Goal: Contribute content

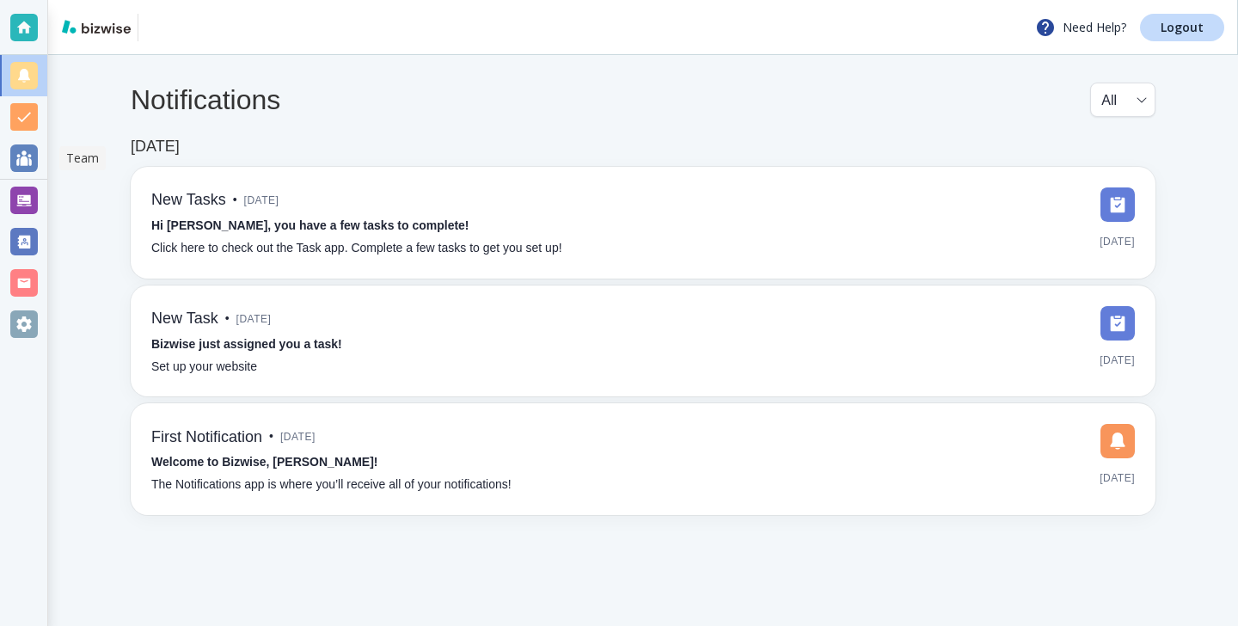
click at [9, 176] on div at bounding box center [23, 158] width 47 height 41
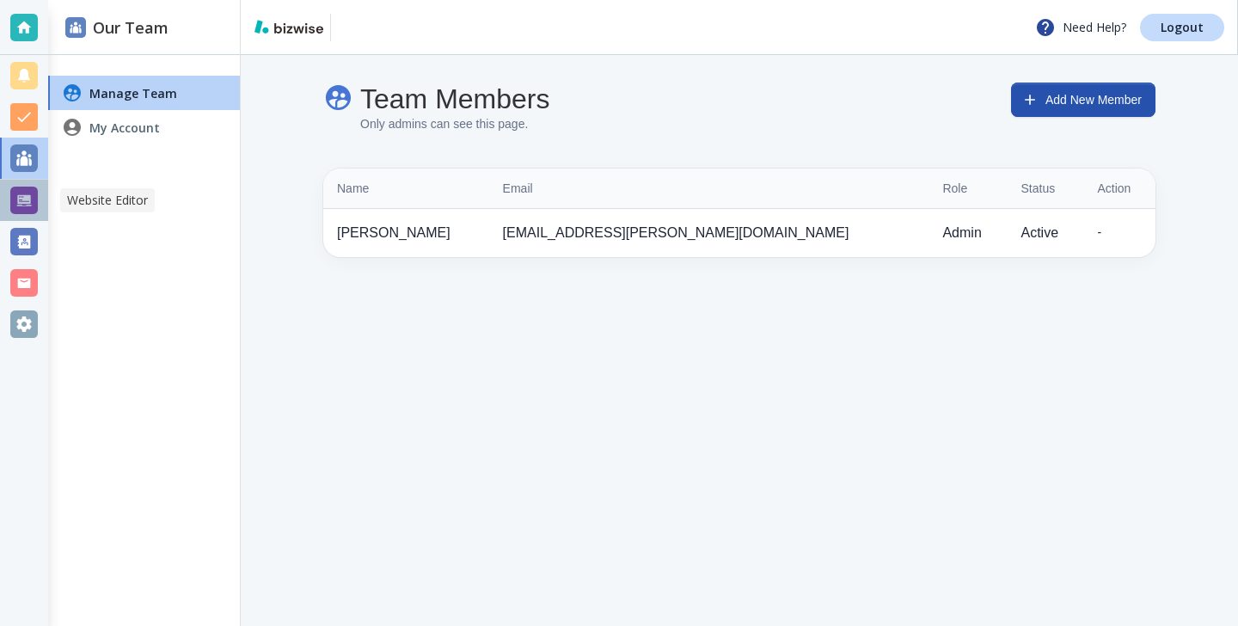
click at [10, 193] on div at bounding box center [24, 201] width 28 height 28
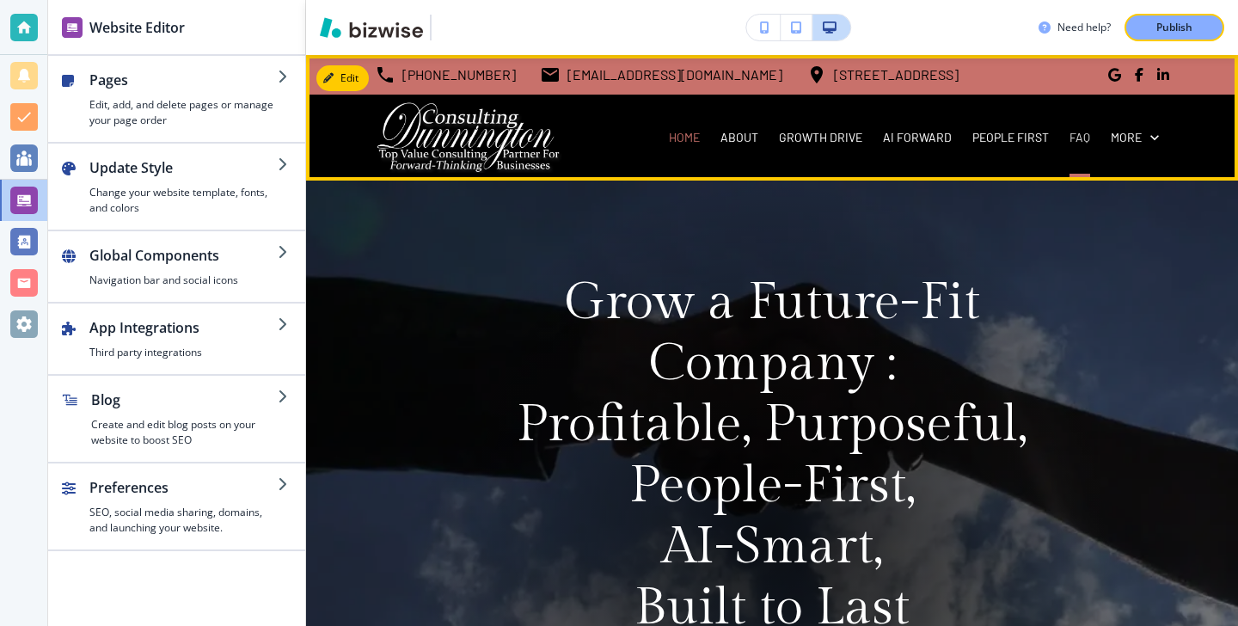
click at [1072, 141] on p "FAQ" at bounding box center [1079, 137] width 21 height 17
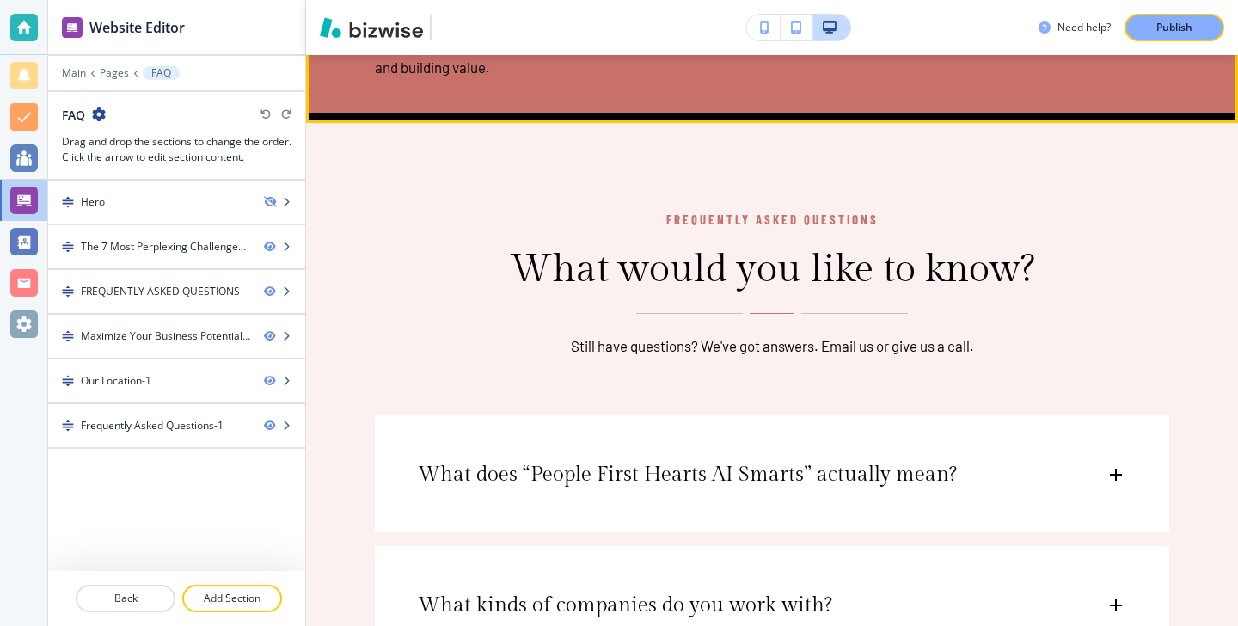
scroll to position [2779, 0]
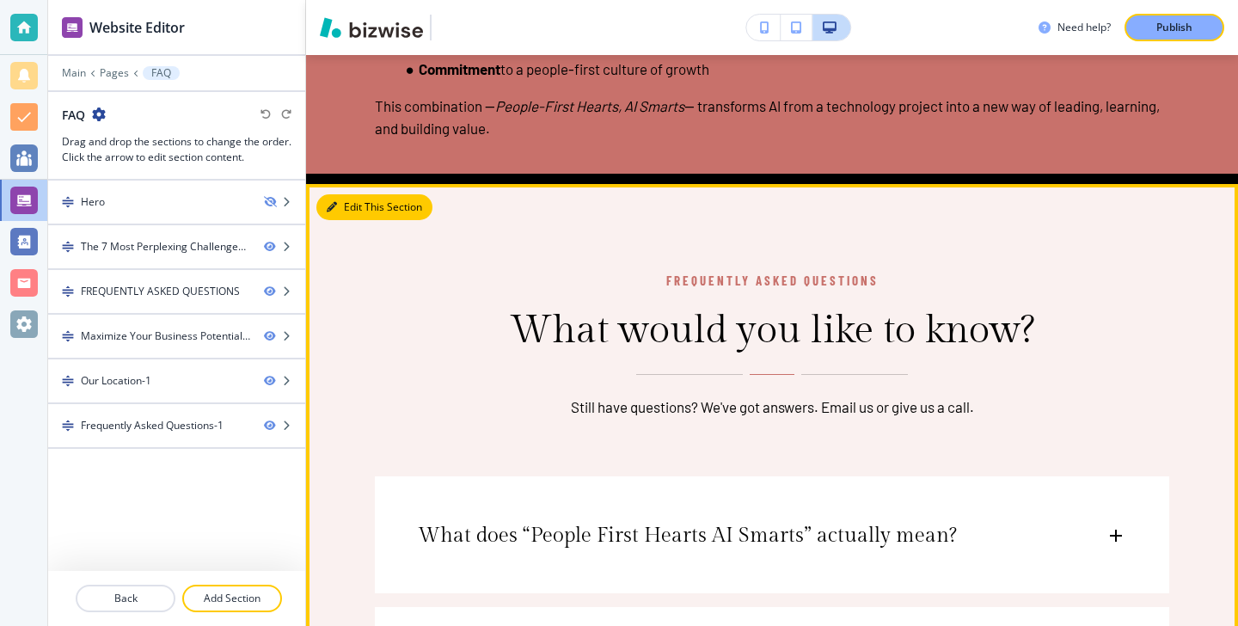
click at [349, 220] on button "Edit This Section" at bounding box center [374, 207] width 116 height 26
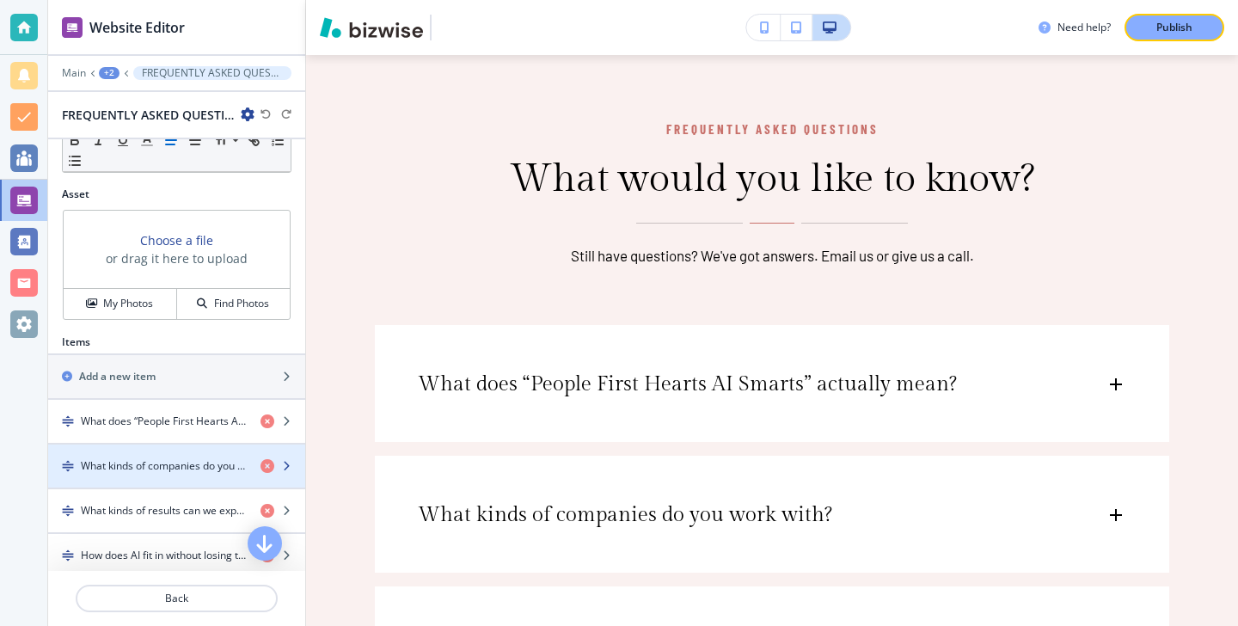
scroll to position [597, 0]
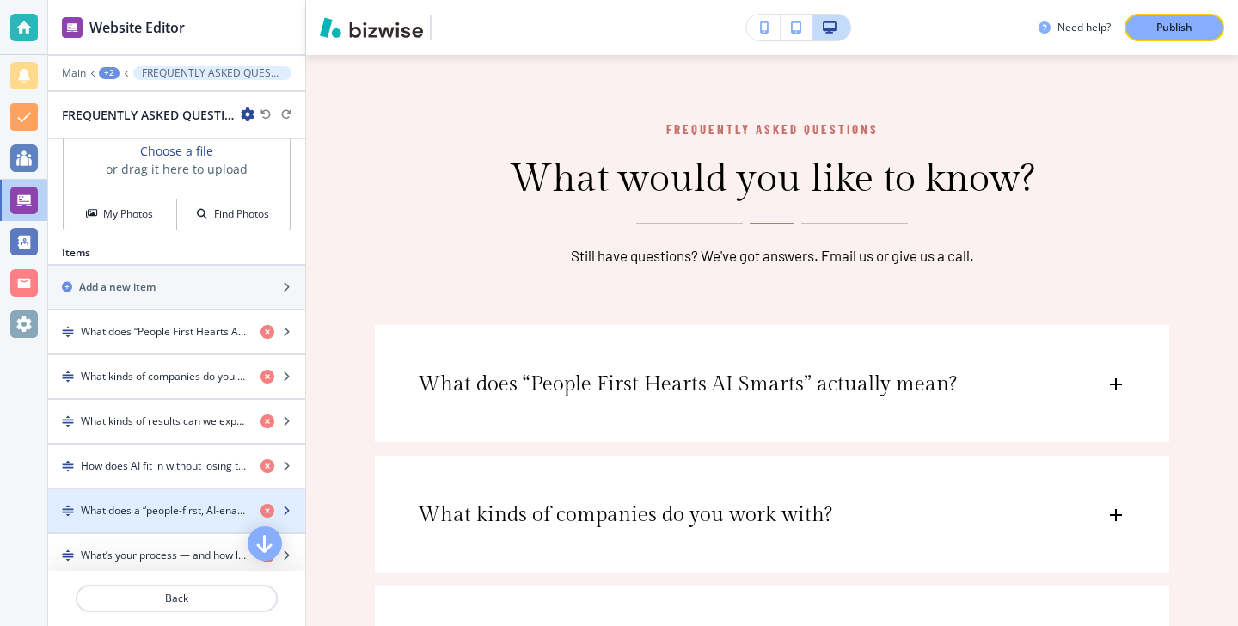
click at [189, 495] on div "button" at bounding box center [176, 496] width 257 height 14
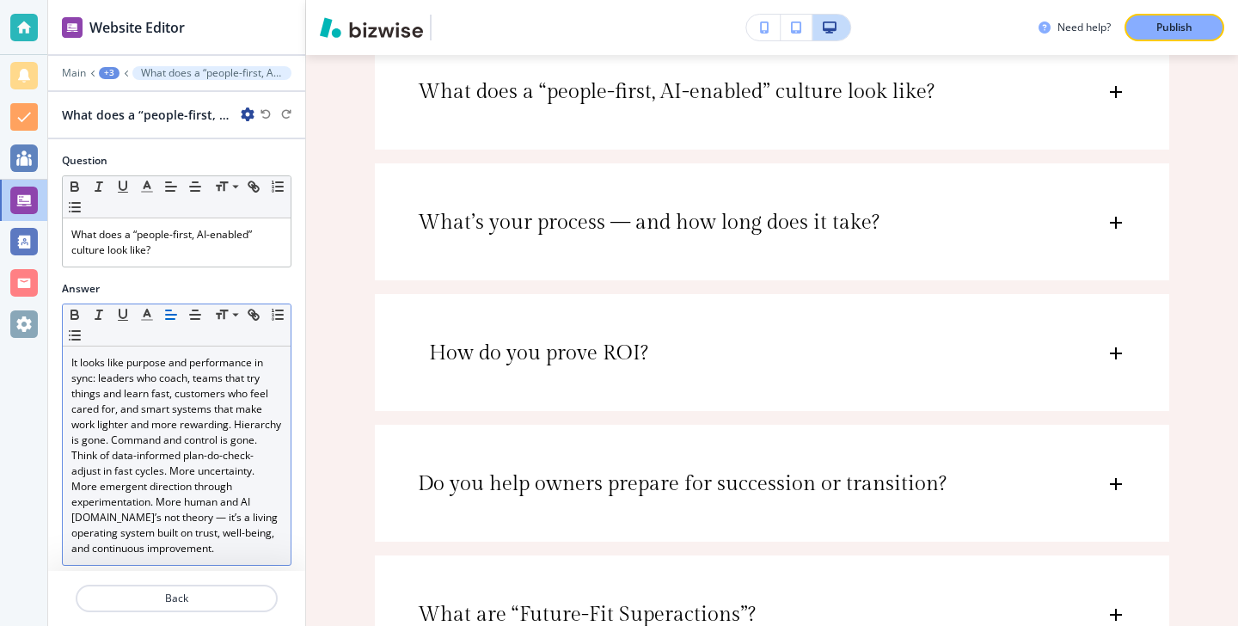
scroll to position [9, 0]
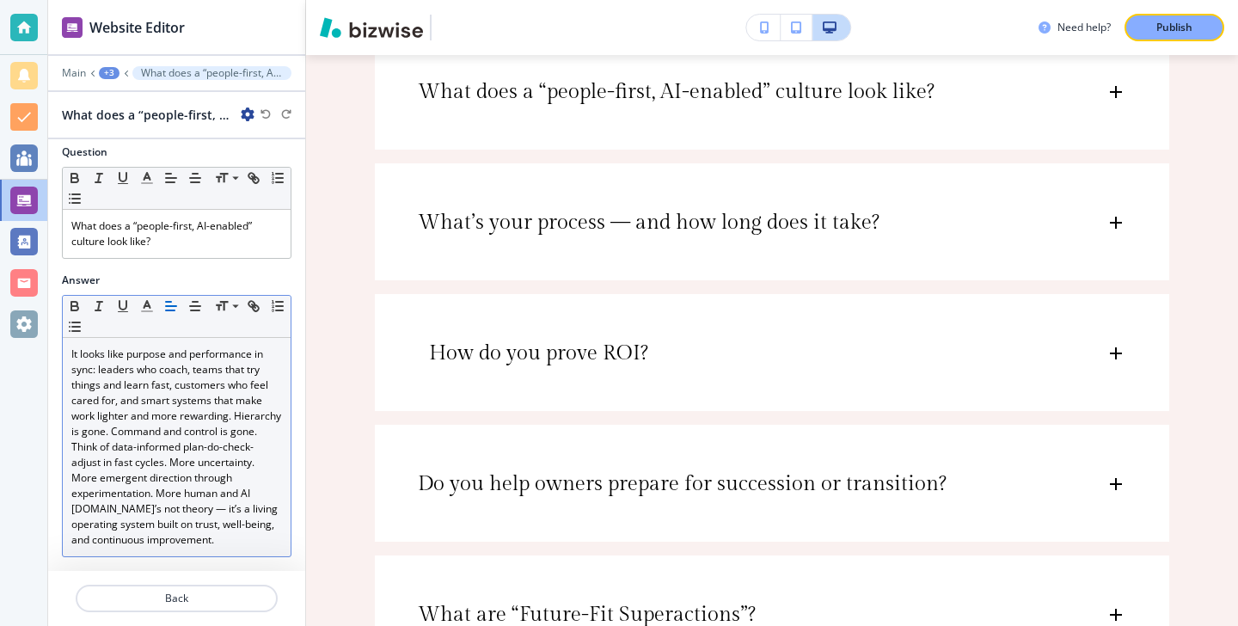
click at [191, 453] on p "It looks like purpose and performance in sync: leaders who coach, teams that tr…" at bounding box center [176, 446] width 211 height 201
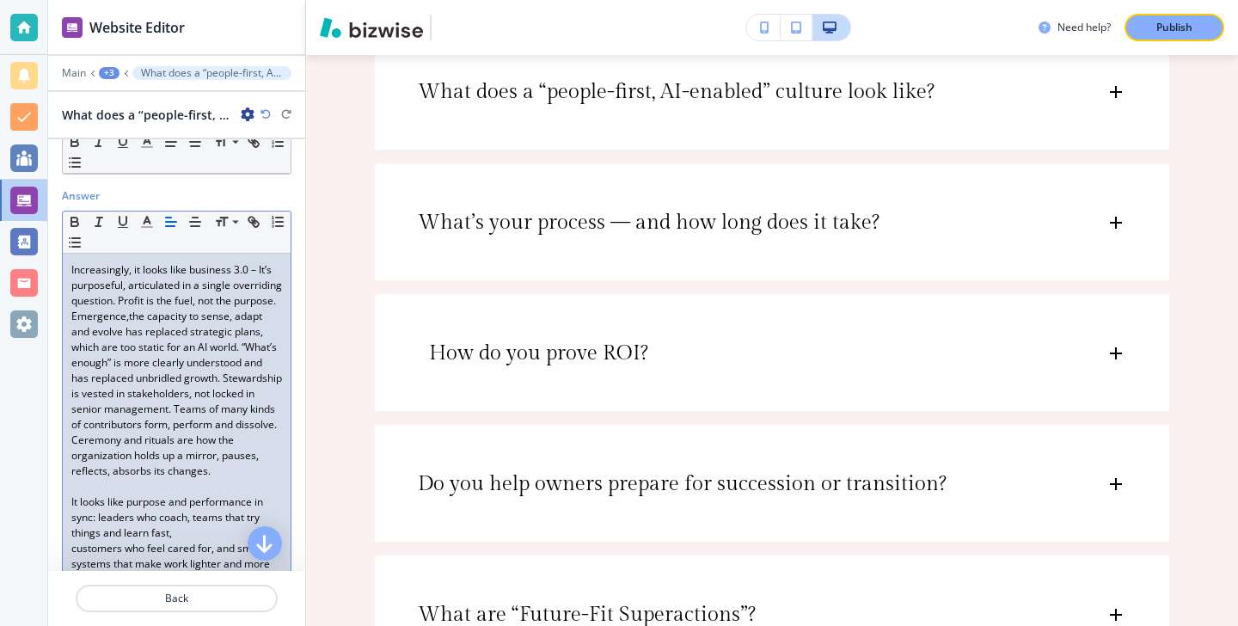
scroll to position [95, 0]
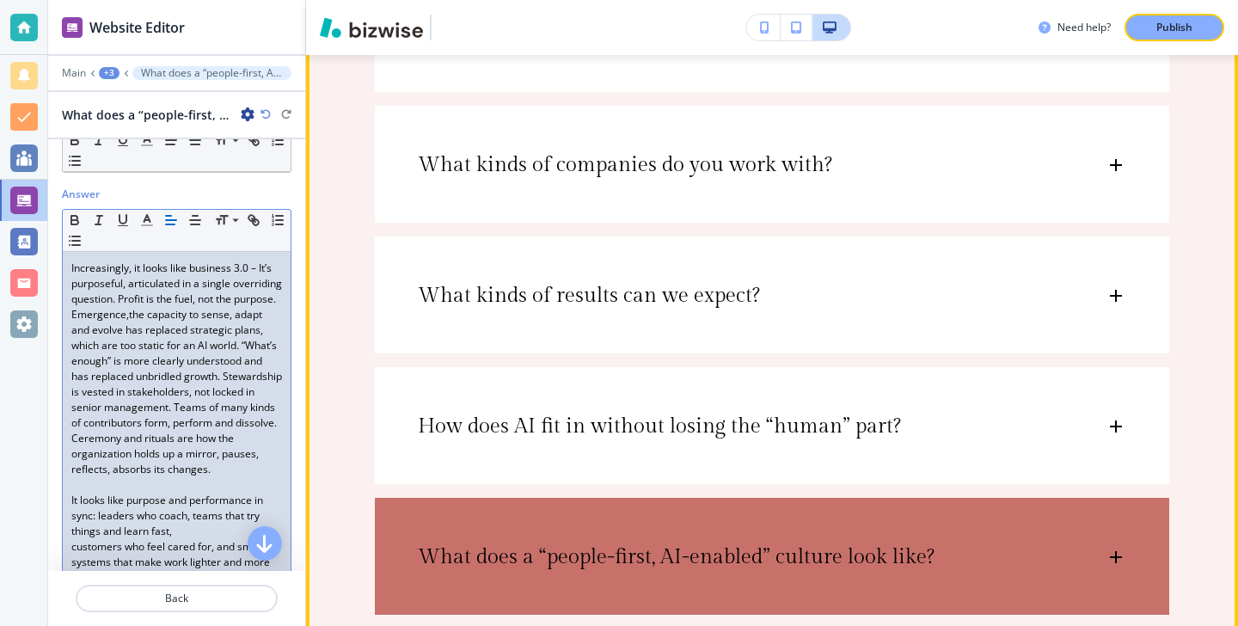
click at [517, 523] on div "What does a “people-first, AI-enabled” culture look like?" at bounding box center [772, 548] width 794 height 101
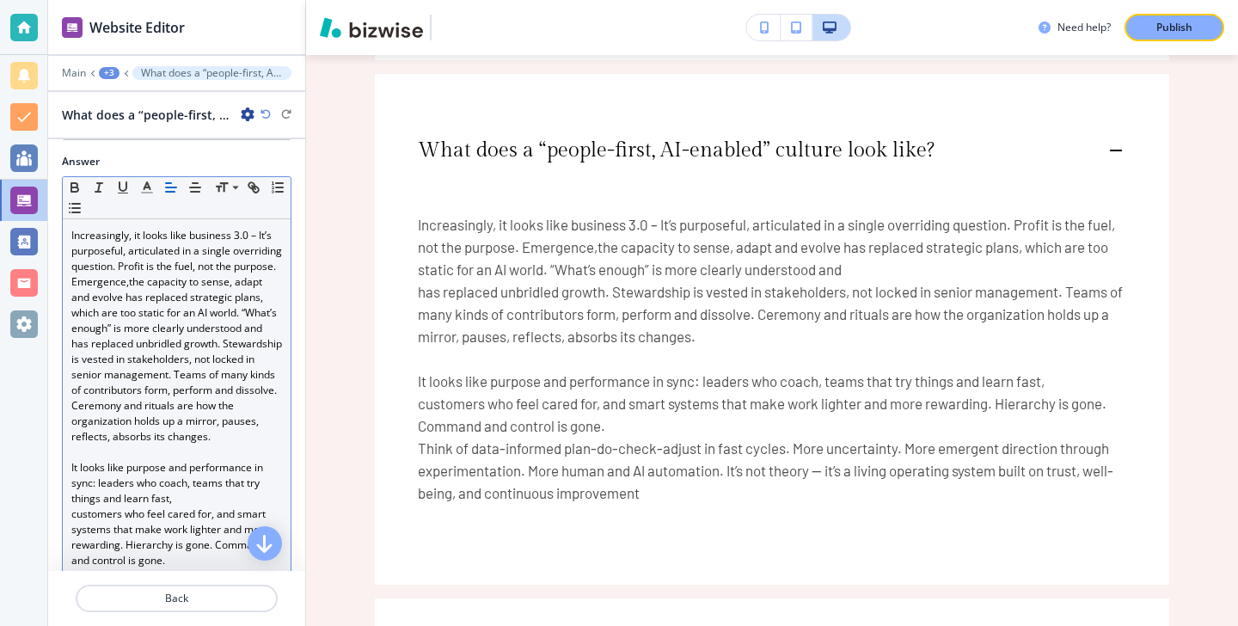
scroll to position [151, 0]
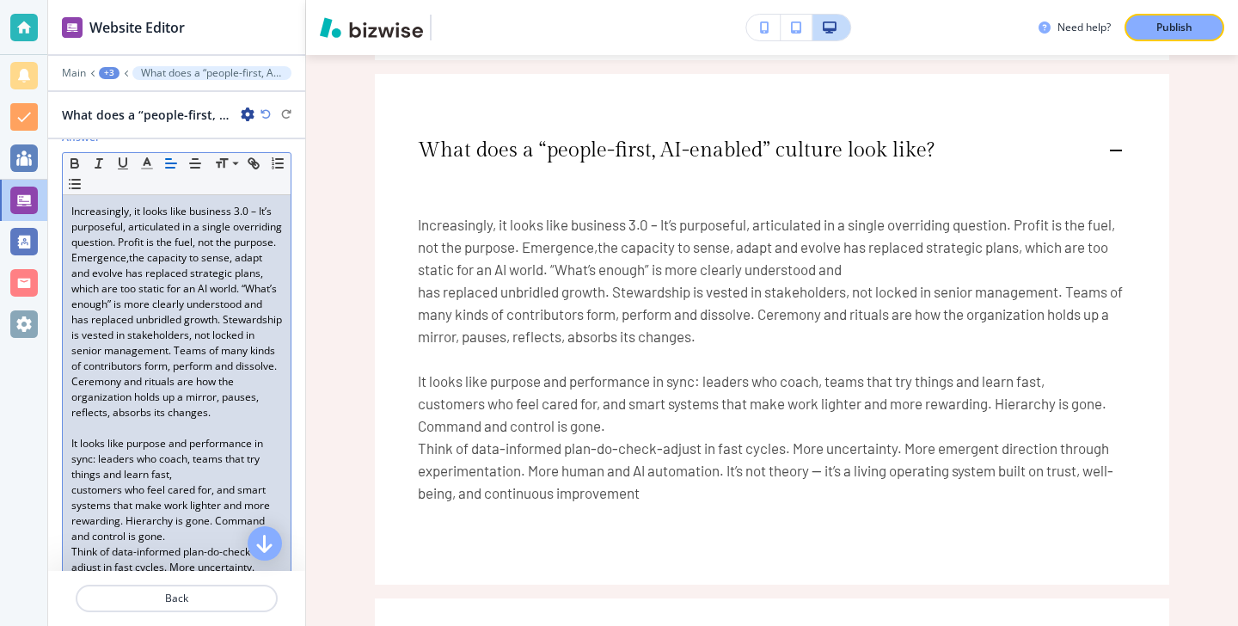
click at [98, 436] on p at bounding box center [176, 427] width 211 height 15
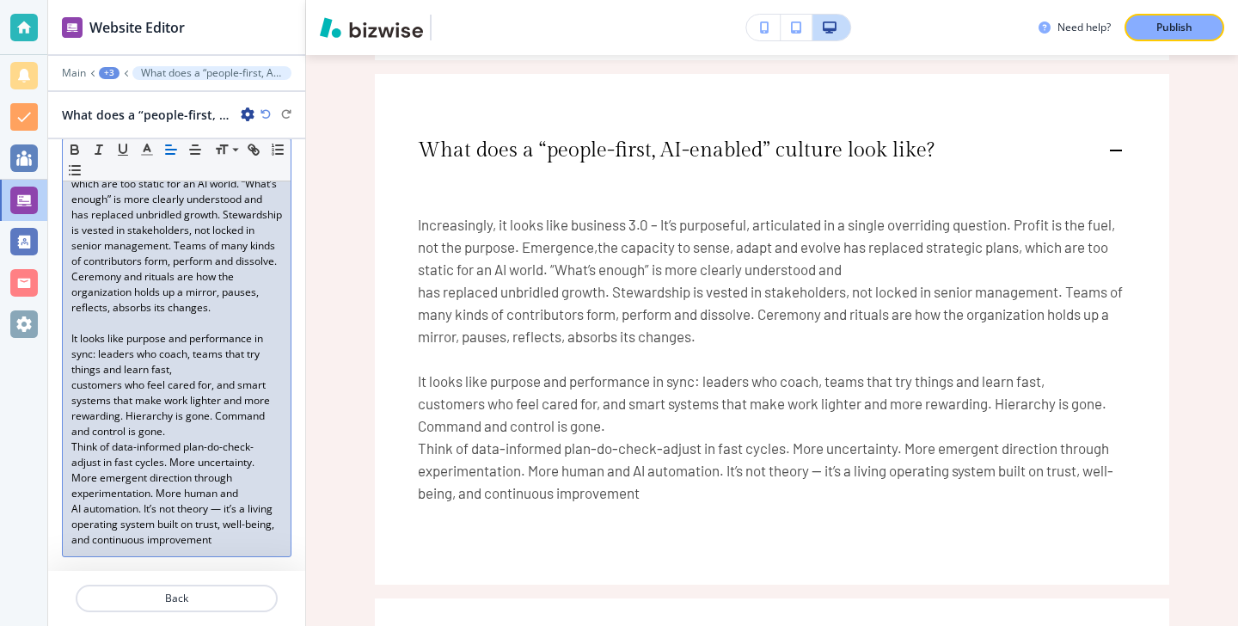
click at [83, 383] on p "customers who feel cared for, and smart systems that make work lighter and more…" at bounding box center [176, 408] width 211 height 62
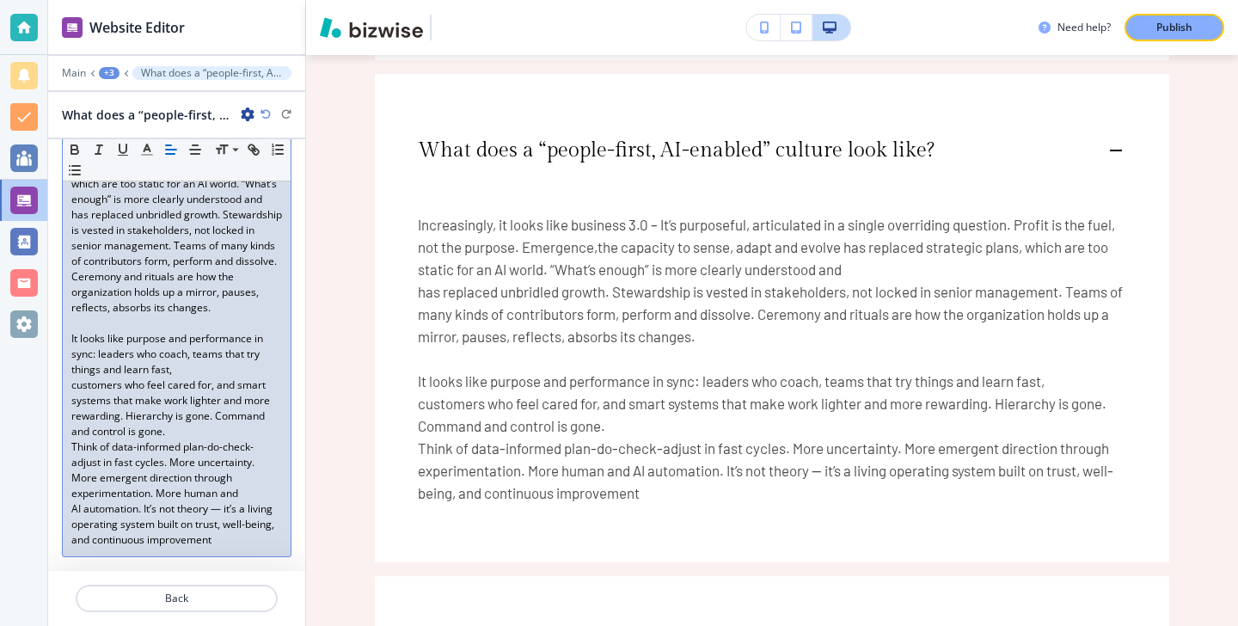
scroll to position [272, 0]
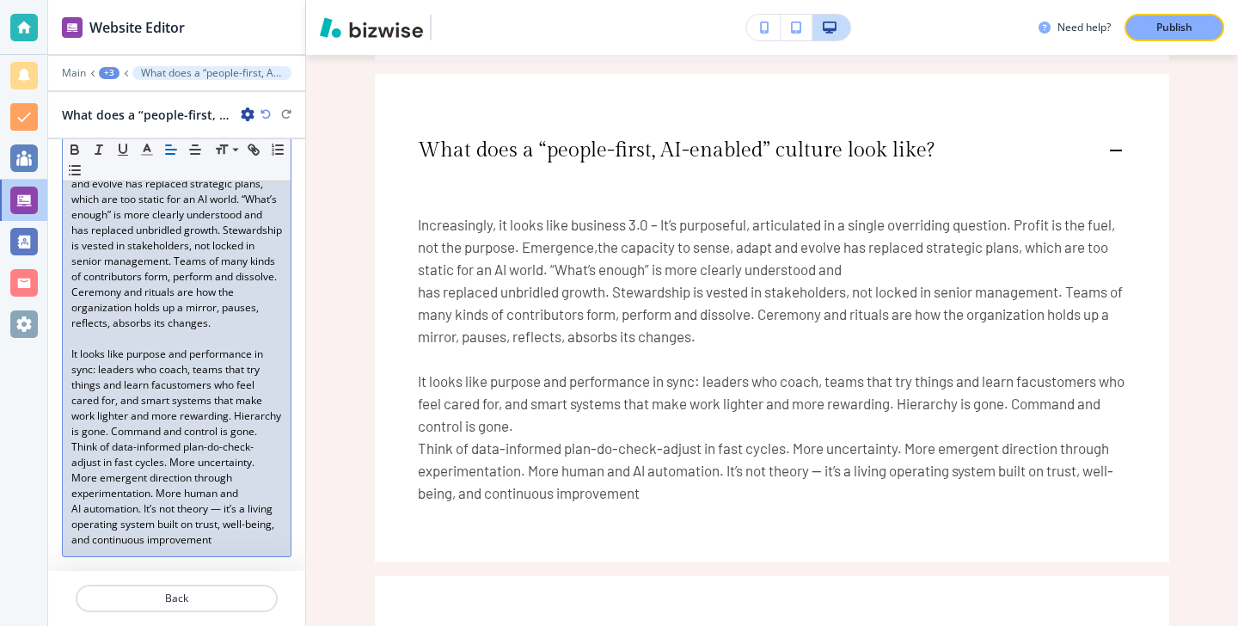
click at [267, 113] on icon "button" at bounding box center [265, 114] width 10 height 10
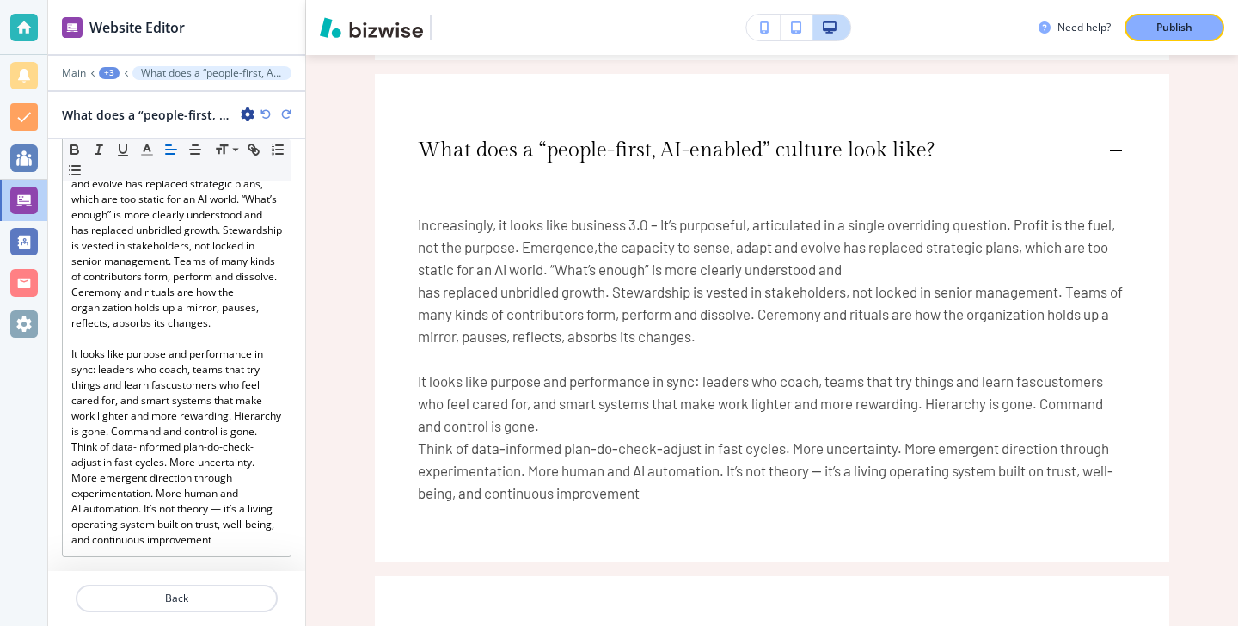
click at [267, 113] on icon "button" at bounding box center [265, 114] width 10 height 10
click at [266, 113] on icon "button" at bounding box center [265, 114] width 10 height 10
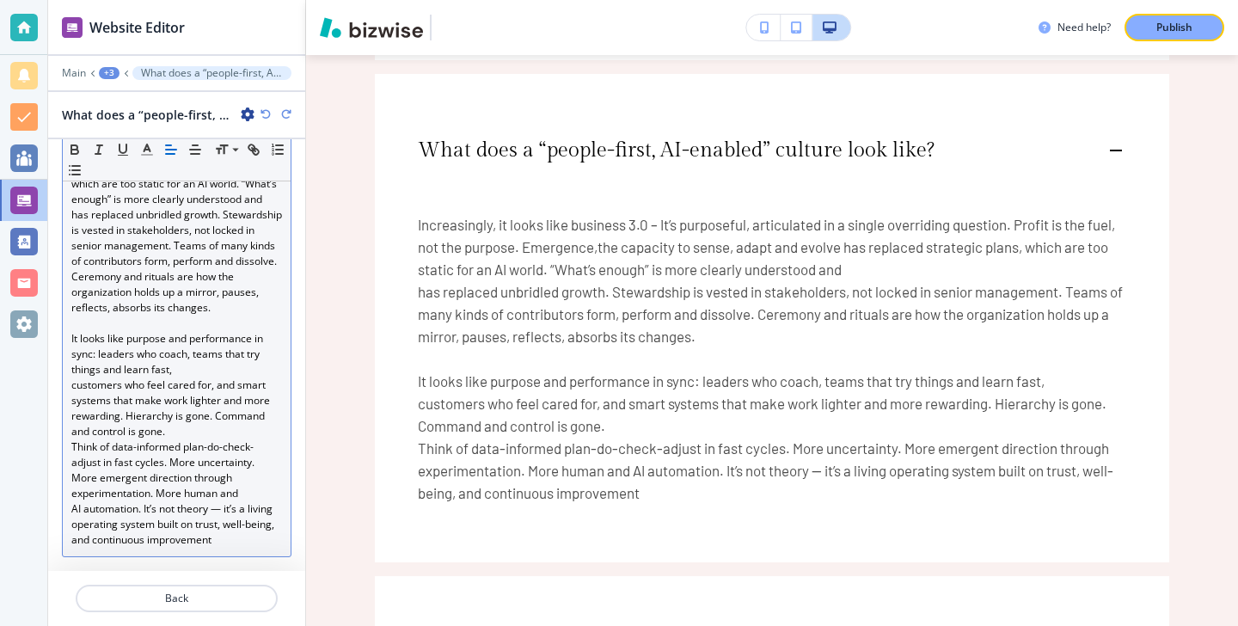
click at [80, 464] on p "Think of data-informed plan-do-check-adjust in fast cycles. More uncertainty. M…" at bounding box center [176, 493] width 211 height 108
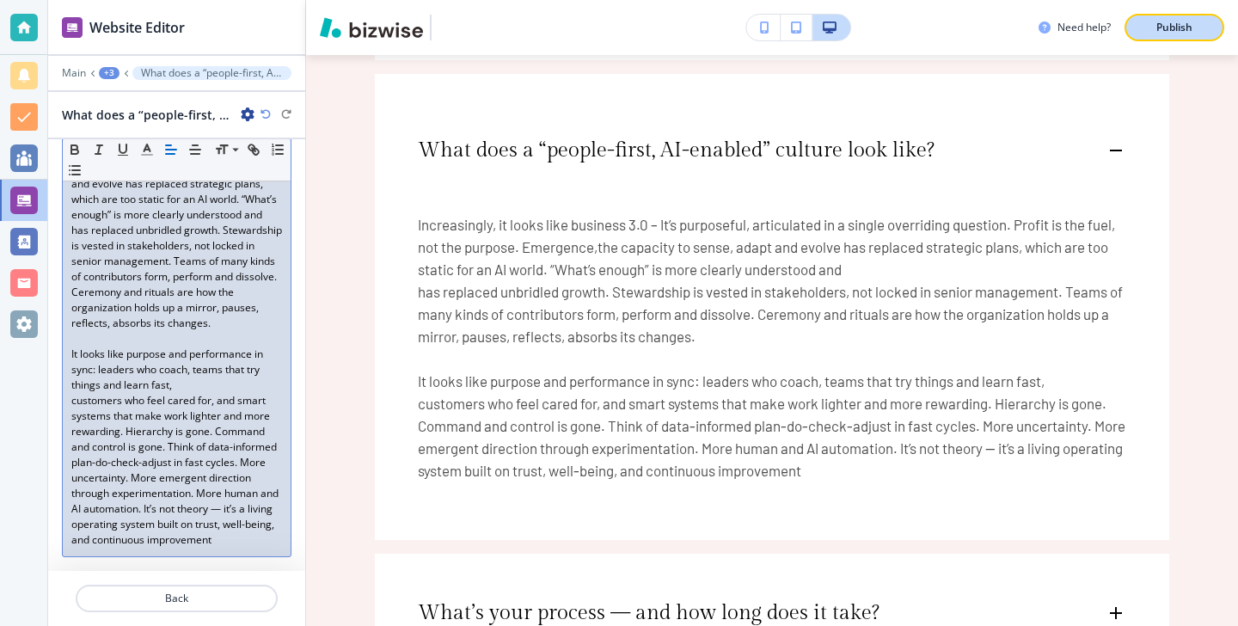
click at [1156, 21] on p "Publish" at bounding box center [1174, 27] width 36 height 15
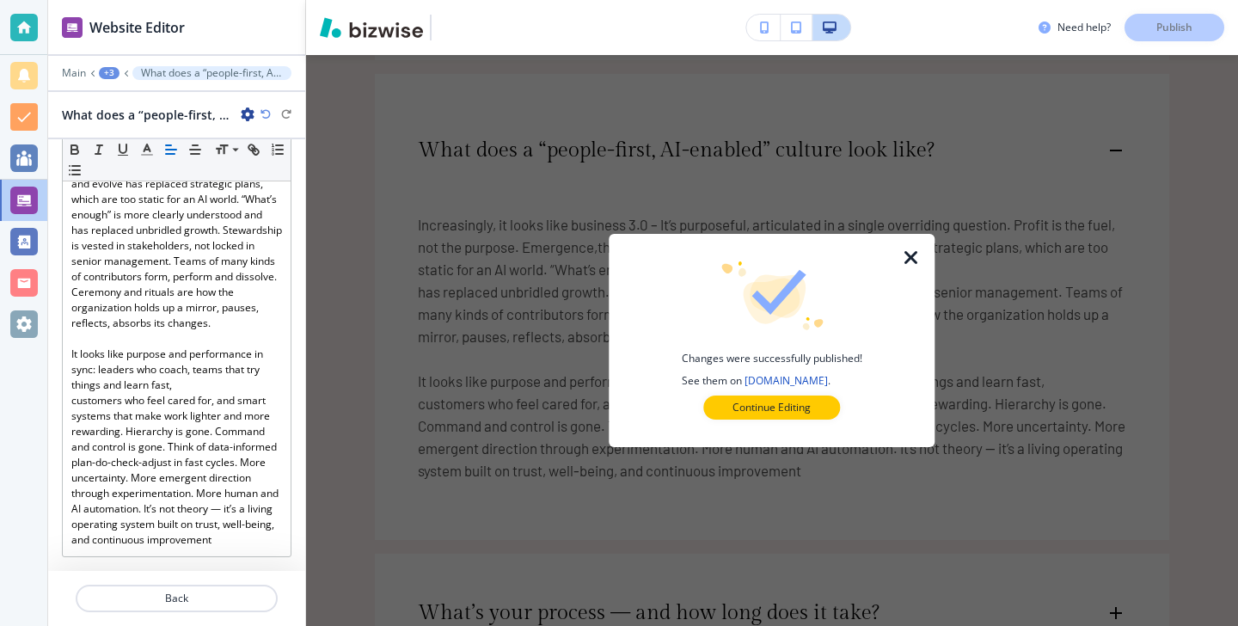
click at [808, 426] on div at bounding box center [771, 433] width 271 height 28
click at [808, 408] on p "Continue Editing" at bounding box center [771, 407] width 78 height 15
